Goal: Information Seeking & Learning: Learn about a topic

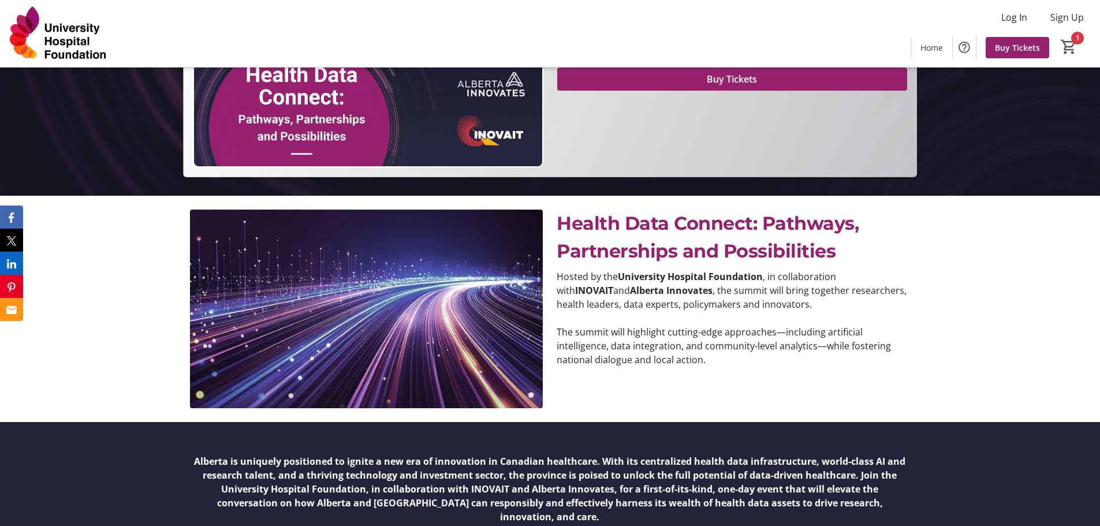
scroll to position [347, 0]
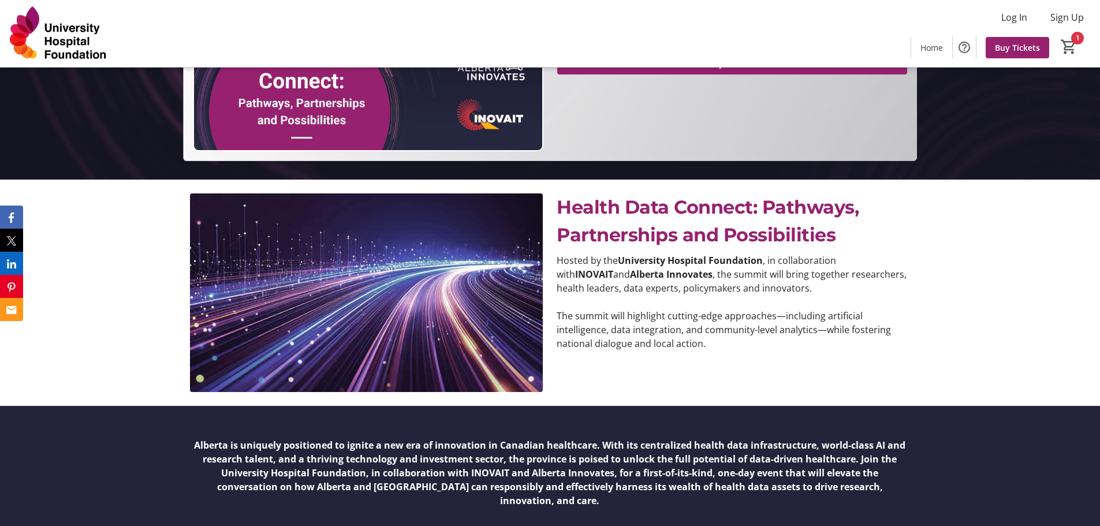
click at [682, 366] on div "Health Data Connect: Pathways, Partnerships and Possibilities Hosted by the Uni…" at bounding box center [733, 292] width 353 height 199
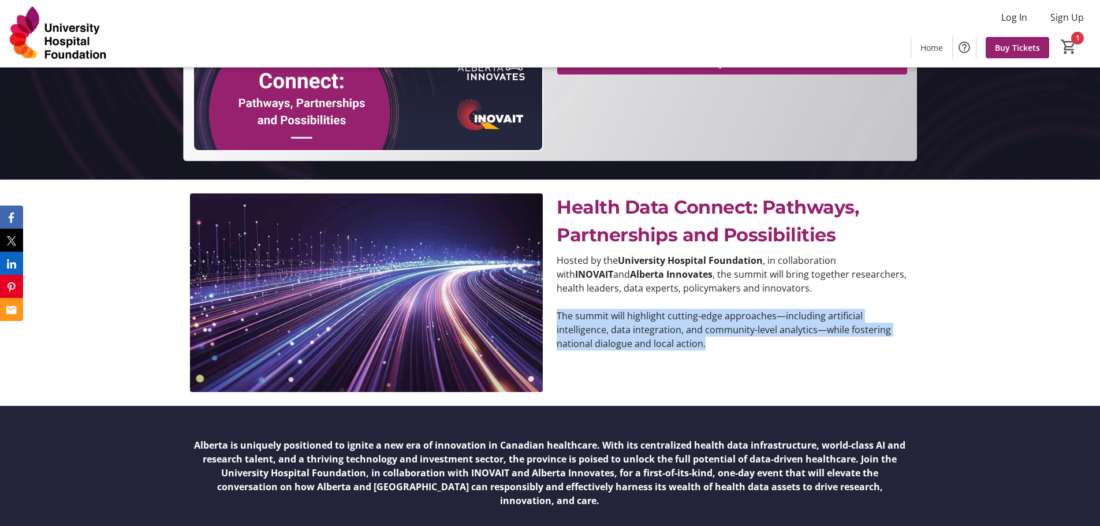
drag, startPoint x: 713, startPoint y: 348, endPoint x: 557, endPoint y: 314, distance: 160.1
click at [557, 314] on p "The summit will highlight cutting-edge approaches—including artificial intellig…" at bounding box center [733, 330] width 353 height 42
copy p "The summit will highlight cutting-edge approaches—including artificial intellig…"
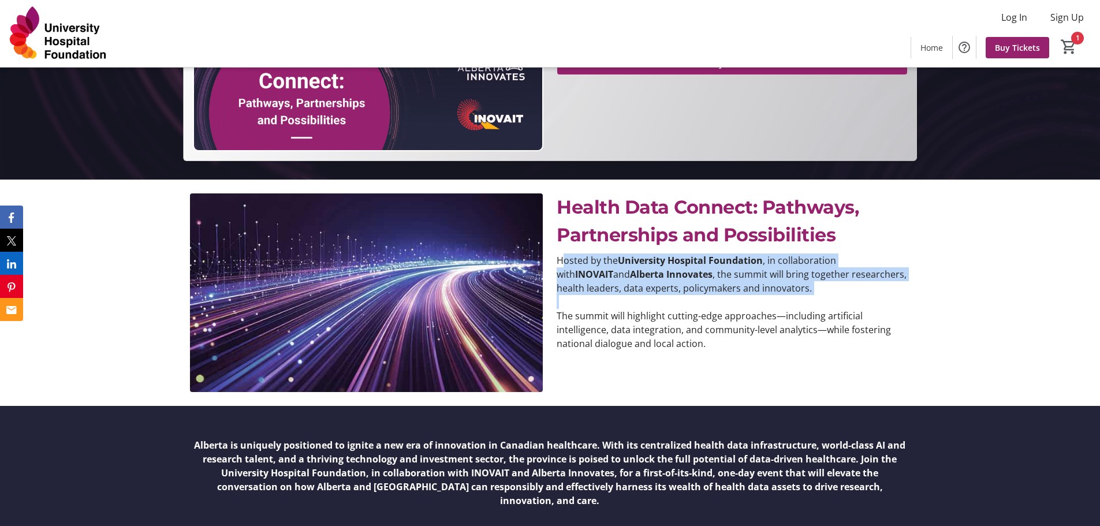
drag, startPoint x: 798, startPoint y: 295, endPoint x: 563, endPoint y: 265, distance: 237.6
click at [563, 265] on div "Hosted by the University Hospital Foundation , in collaboration with INOVAIT an…" at bounding box center [733, 302] width 353 height 97
click at [663, 279] on p "Hosted by the University Hospital Foundation , in collaboration with INOVAIT an…" at bounding box center [733, 275] width 353 height 42
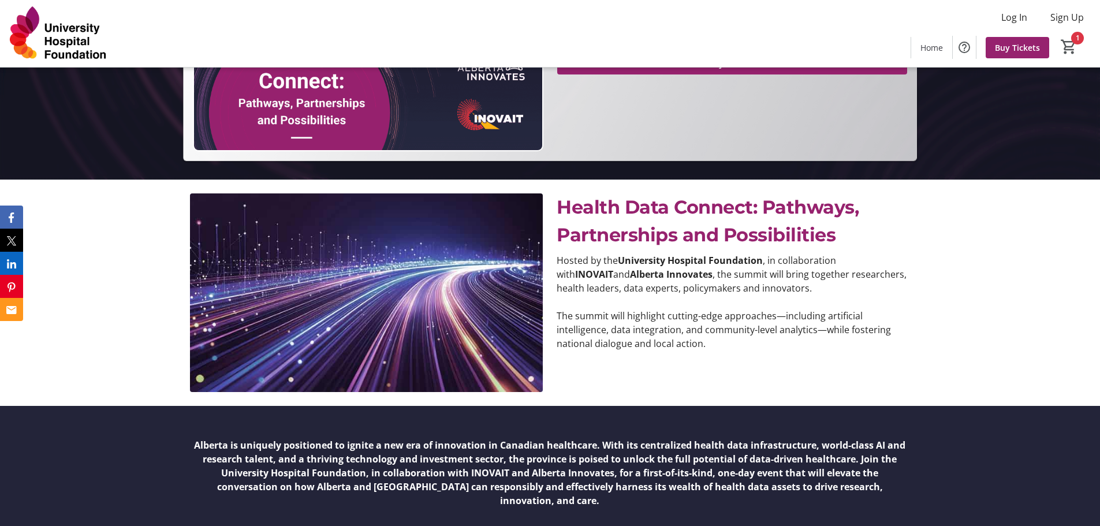
click at [738, 352] on div "Health Data Connect: Pathways, Partnerships and Possibilities Hosted by the Uni…" at bounding box center [733, 292] width 353 height 199
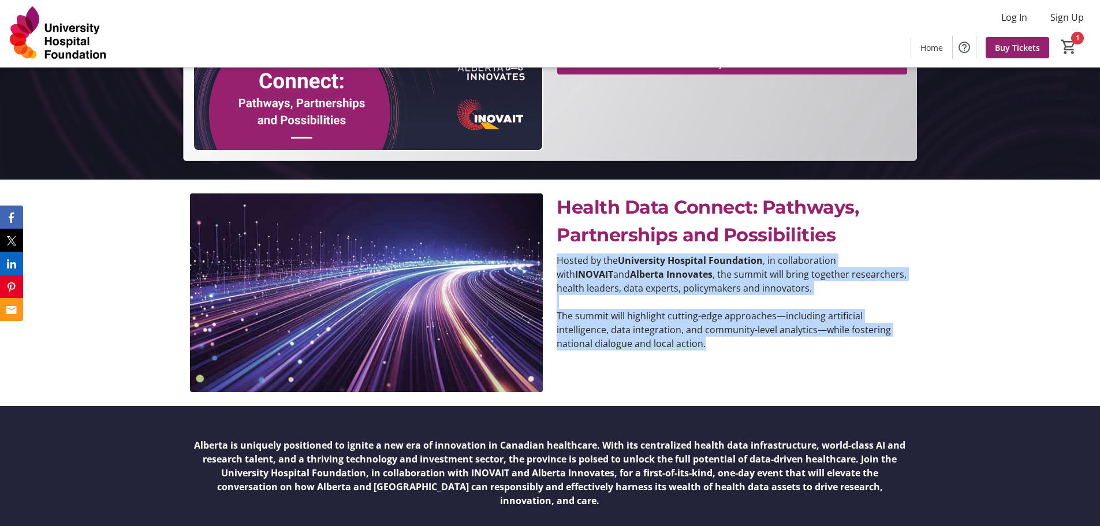
drag, startPoint x: 739, startPoint y: 350, endPoint x: 550, endPoint y: 255, distance: 211.6
click at [550, 255] on div "Hosted by the University Hospital Foundation , in collaboration with INOVAIT an…" at bounding box center [733, 302] width 367 height 97
copy div "Hosted by the University Hospital Foundation , in collaboration with INOVAIT an…"
